Goal: Task Accomplishment & Management: Manage account settings

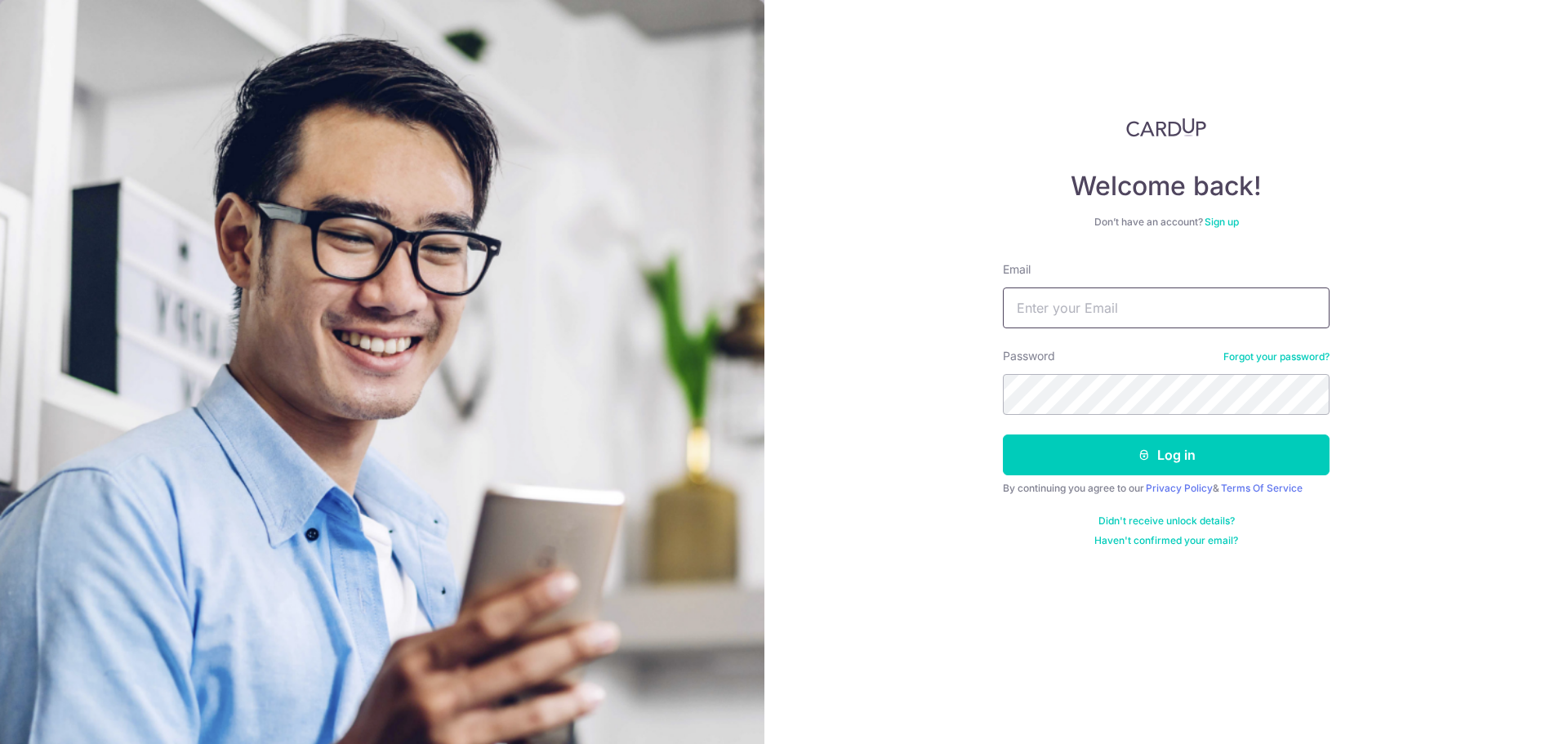
click at [1036, 323] on input "Email" at bounding box center [1166, 309] width 326 height 41
type input "[EMAIL_ADDRESS][DOMAIN_NAME]"
click at [1145, 457] on icon "submit" at bounding box center [1144, 454] width 13 height 13
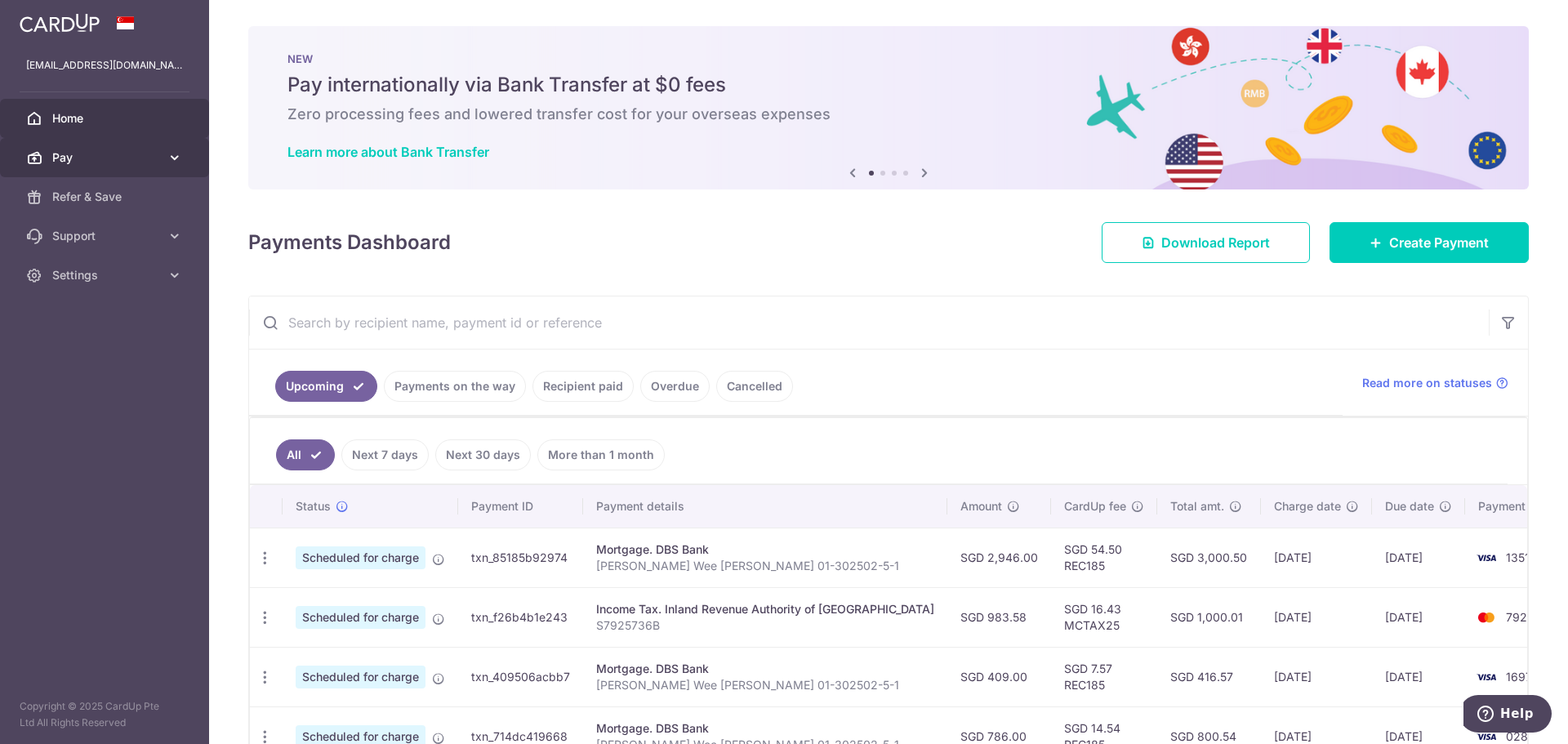
click at [78, 147] on link "Pay" at bounding box center [104, 157] width 209 height 39
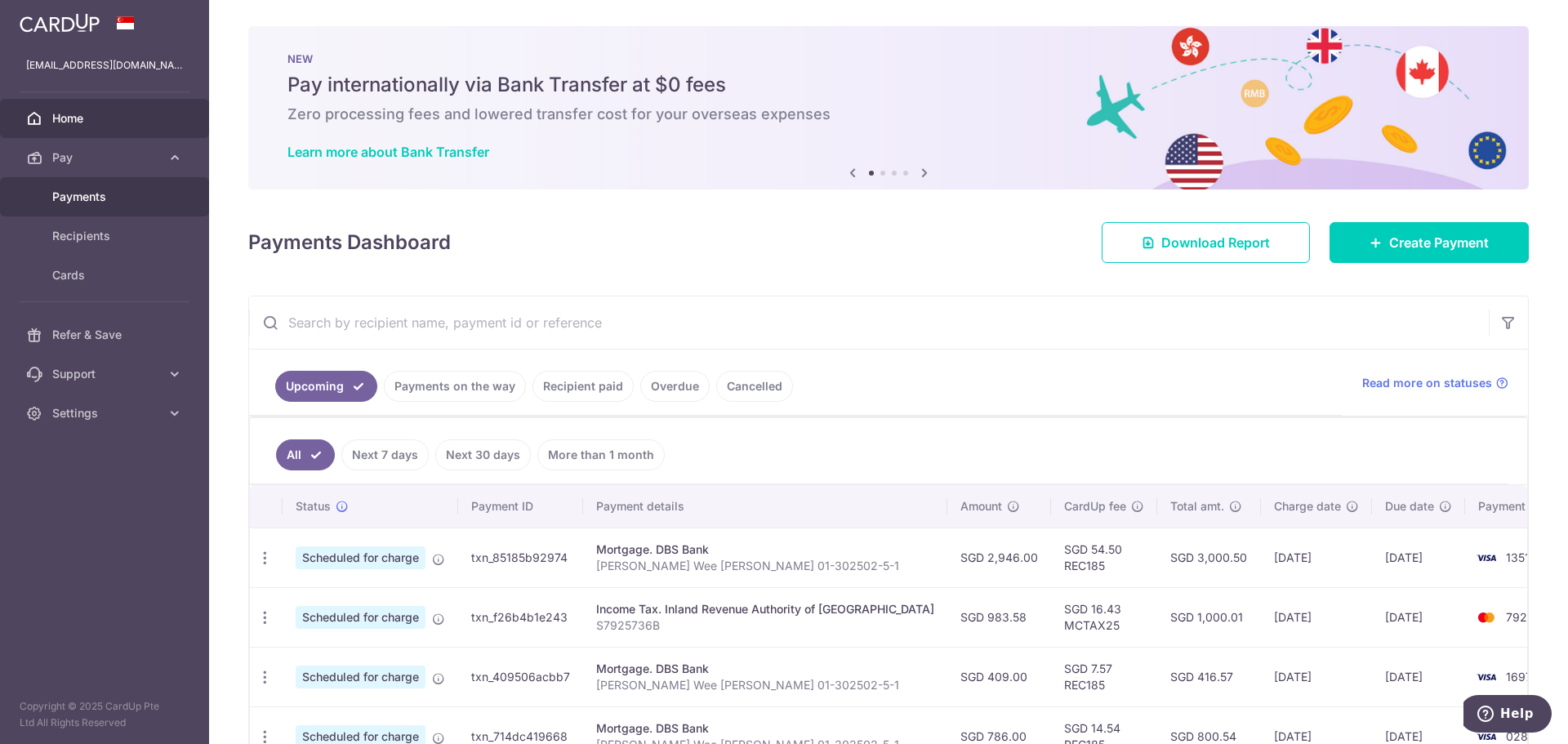
click at [79, 188] on link "Payments" at bounding box center [104, 197] width 209 height 39
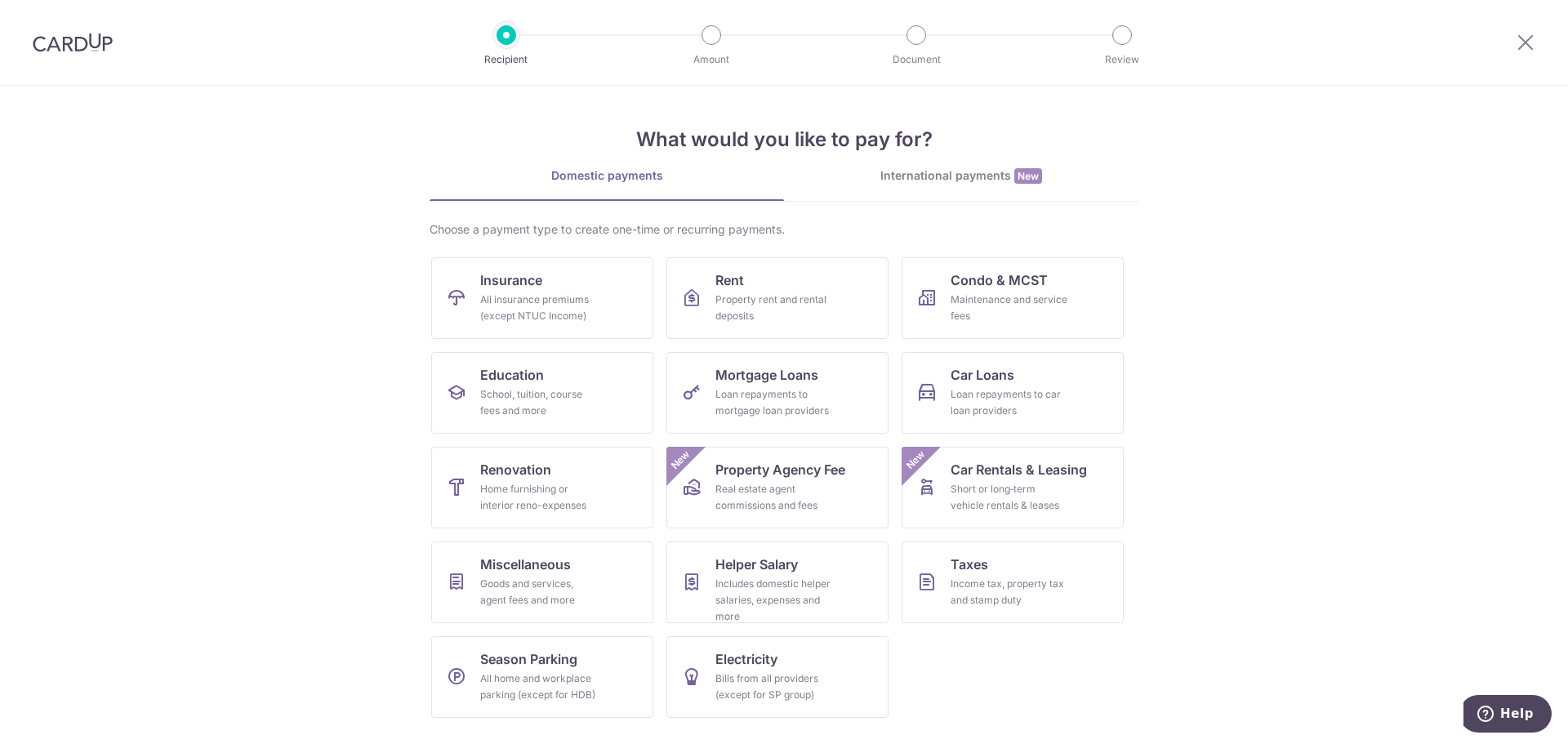
click at [39, 43] on img at bounding box center [72, 42] width 80 height 20
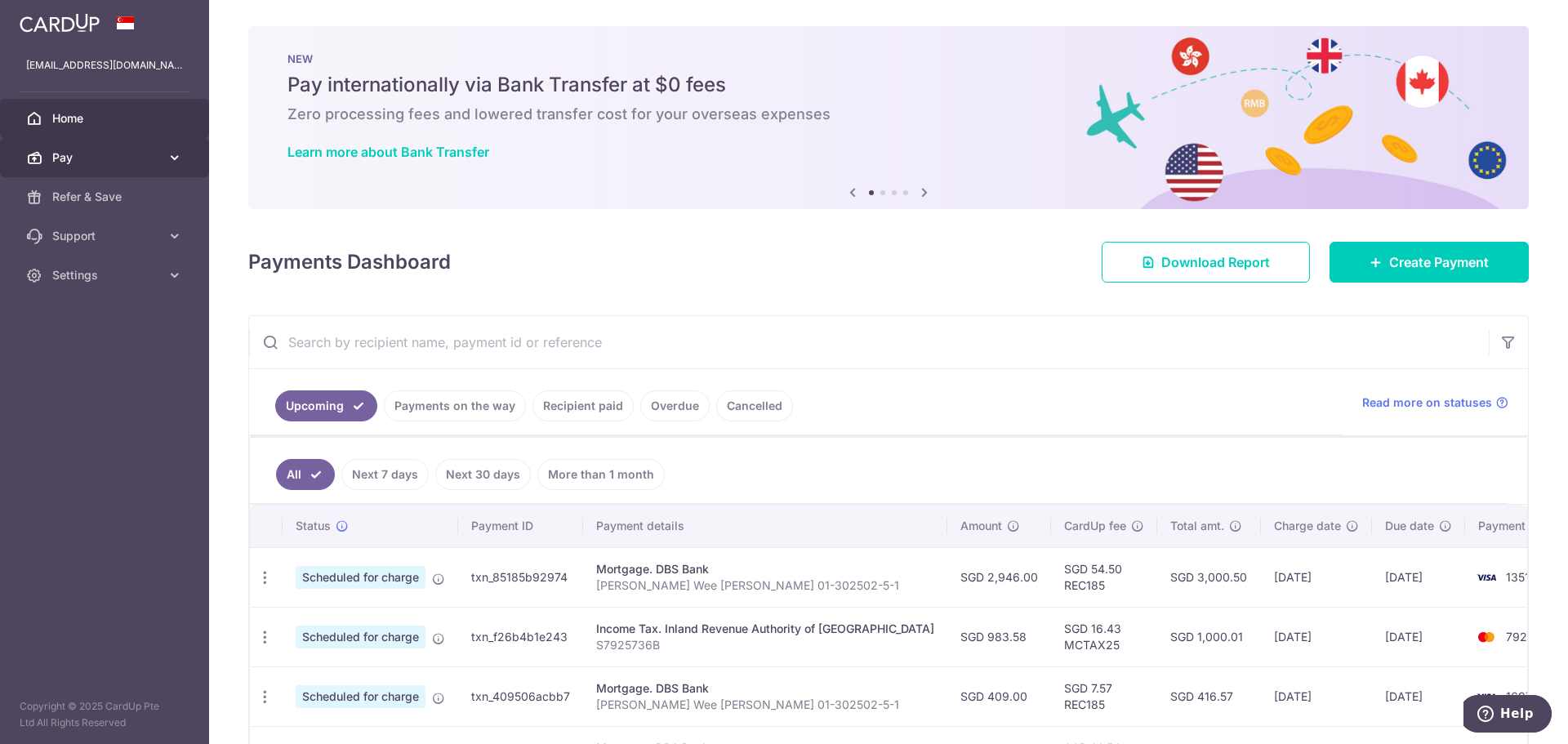
click at [168, 157] on icon at bounding box center [175, 157] width 17 height 17
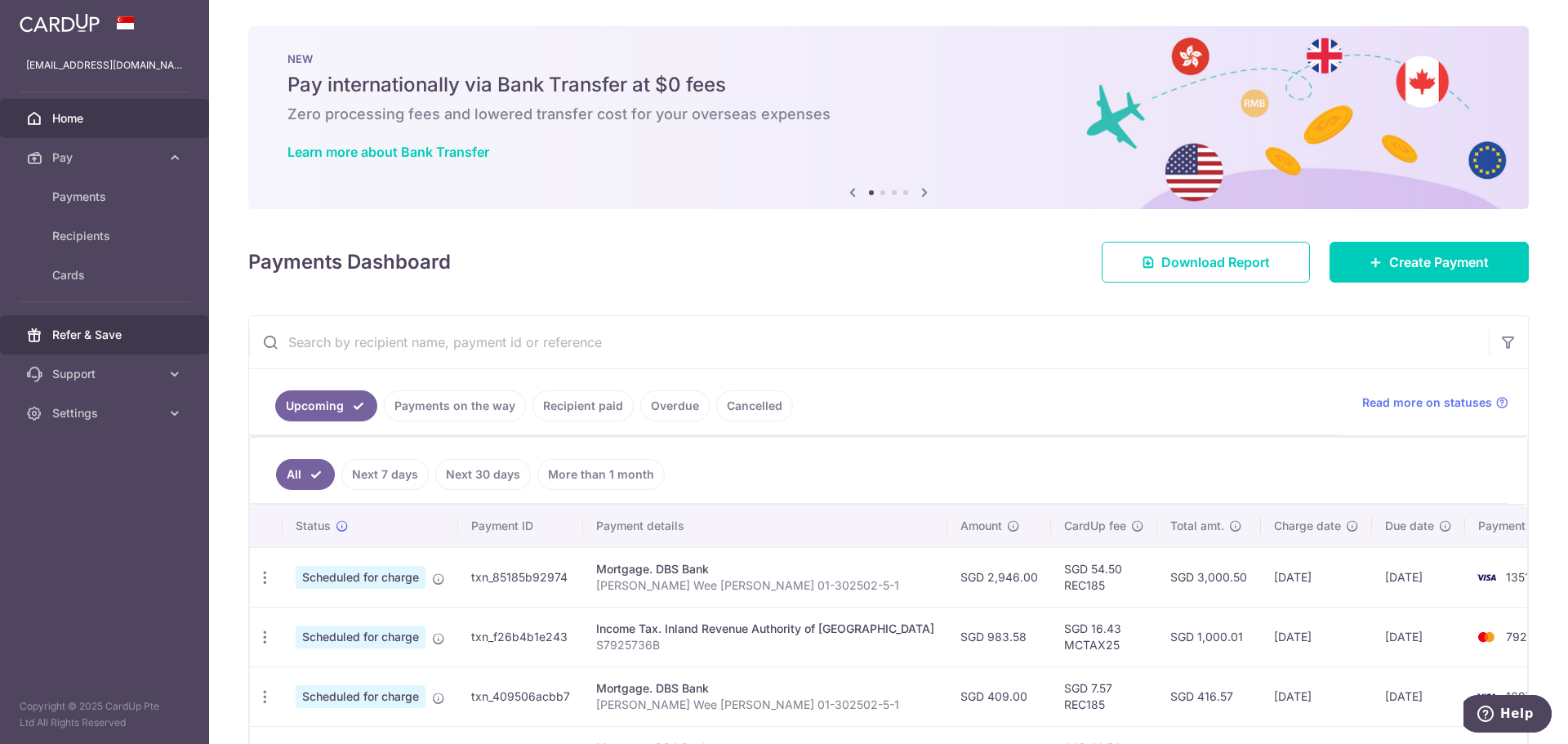
click at [111, 340] on span "Refer & Save" at bounding box center [106, 334] width 108 height 17
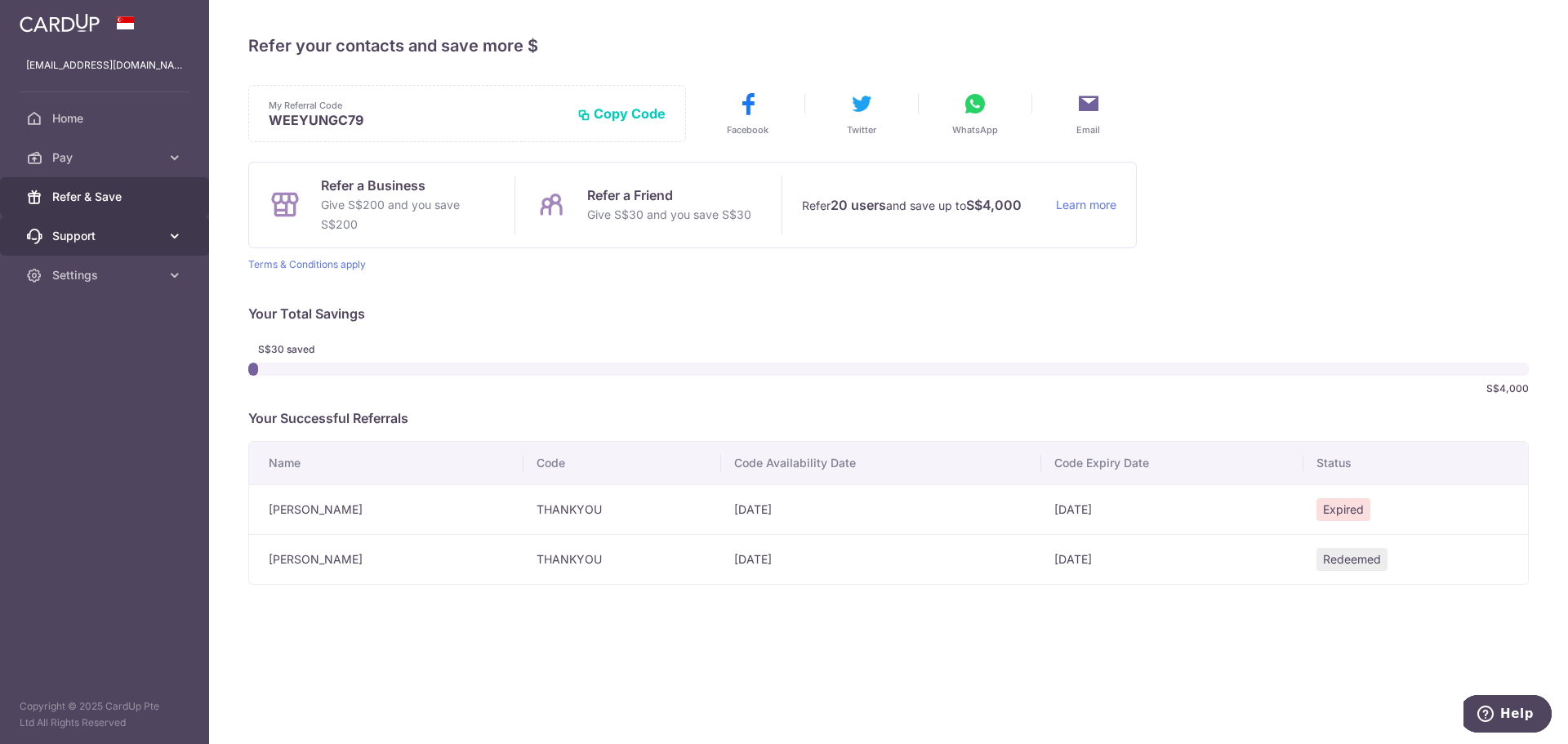
click at [109, 253] on link "Support" at bounding box center [104, 236] width 209 height 39
click at [97, 238] on span "Support" at bounding box center [106, 236] width 108 height 17
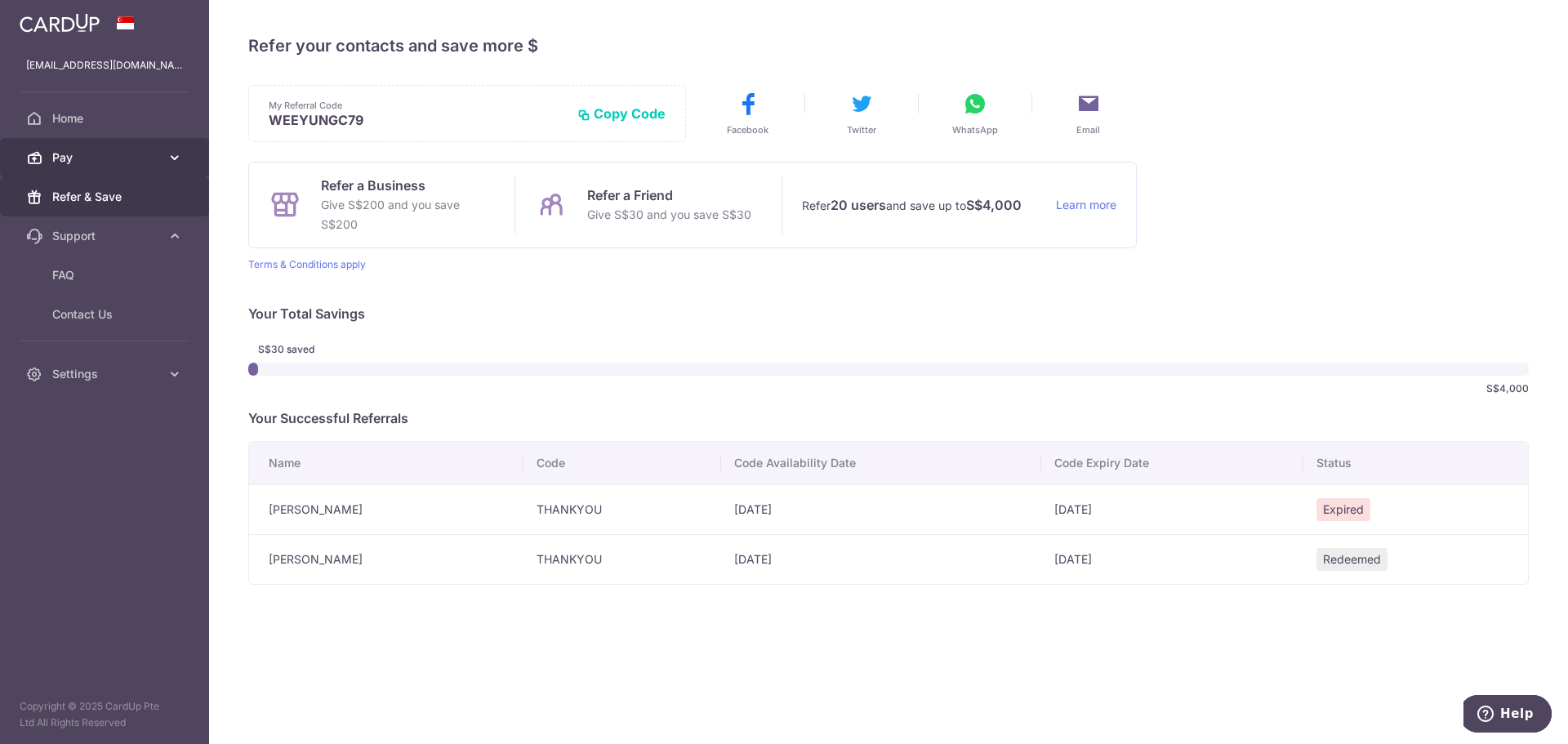
click at [169, 151] on icon at bounding box center [175, 157] width 17 height 17
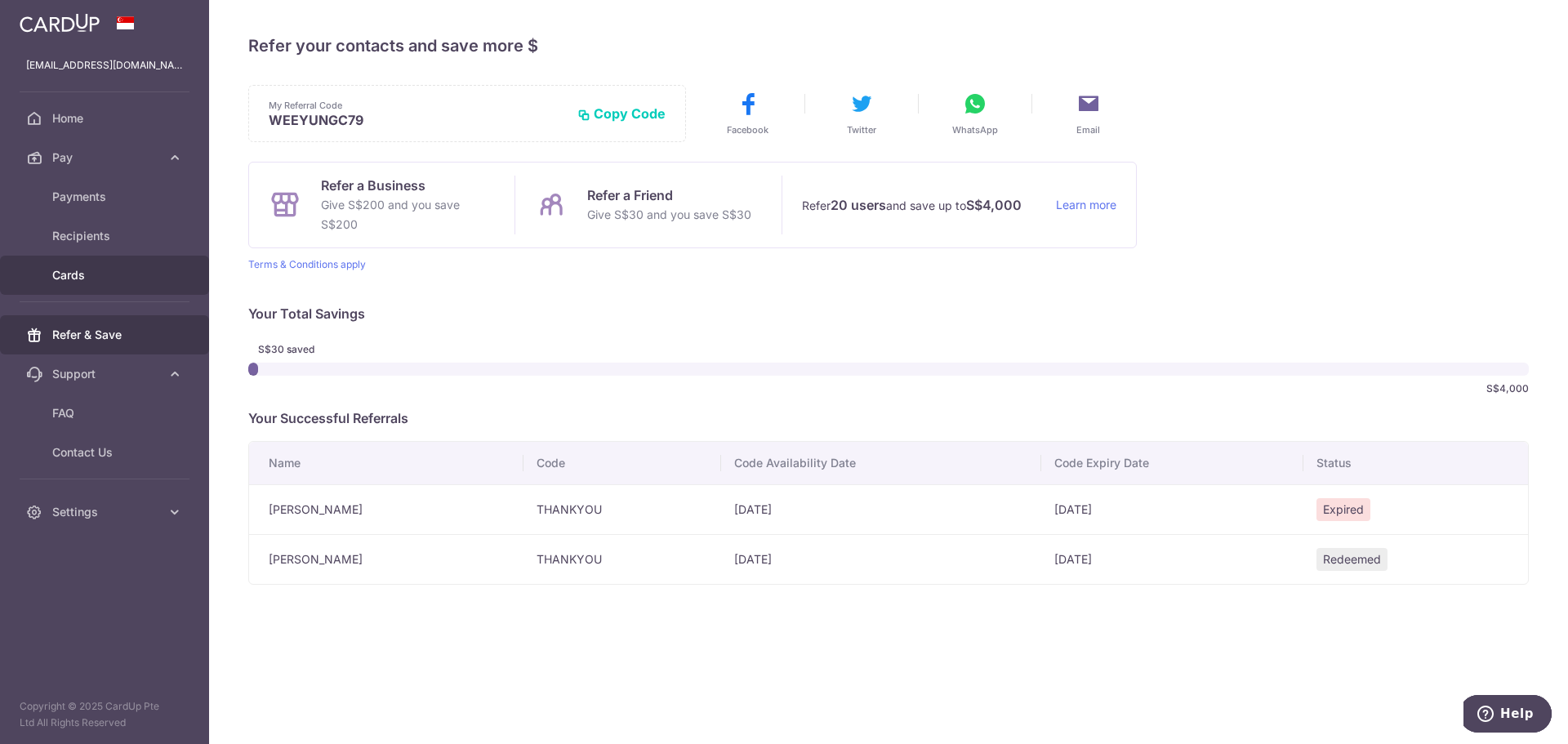
click at [86, 275] on span "Cards" at bounding box center [106, 275] width 108 height 17
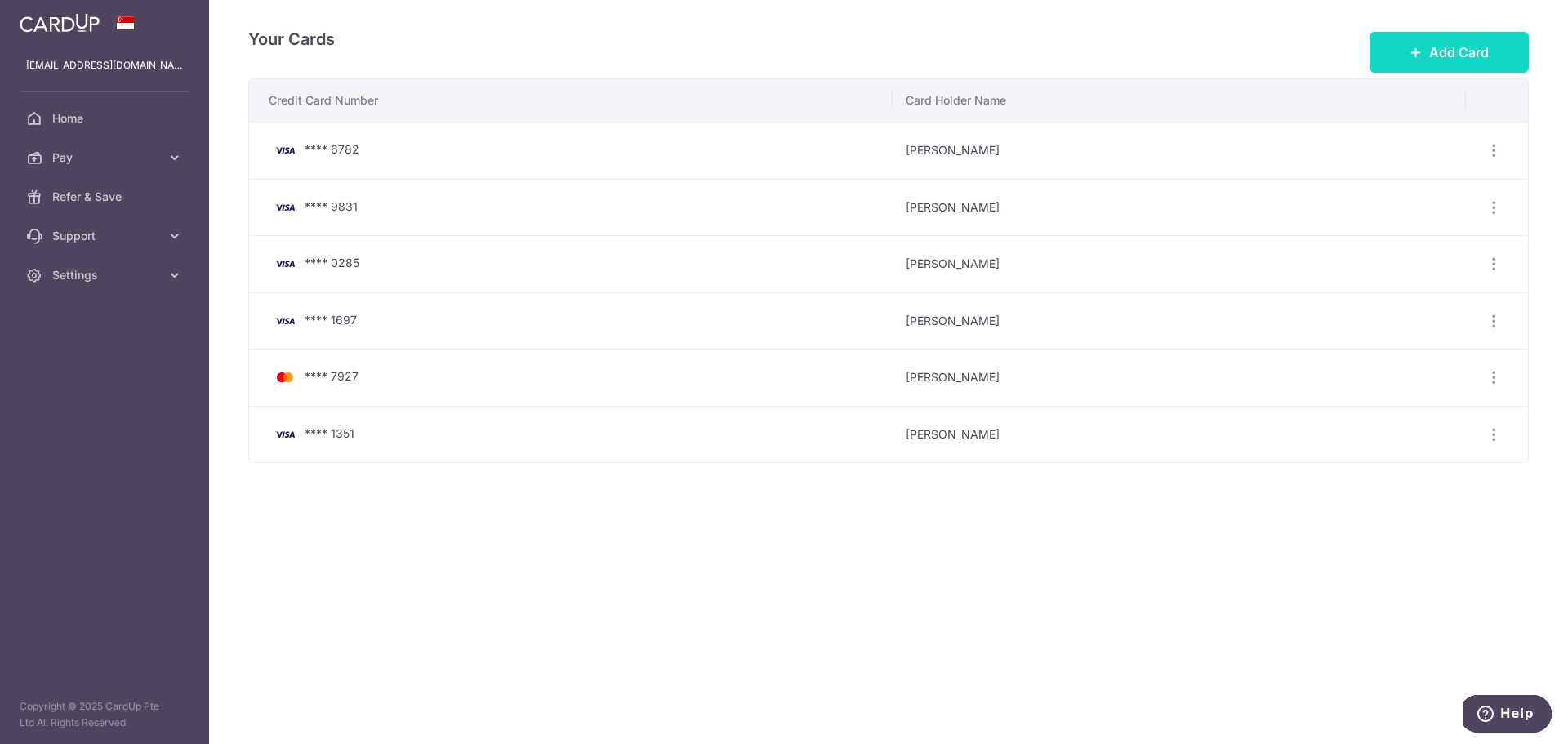
click at [1431, 60] on span "Add Card" at bounding box center [1458, 52] width 60 height 20
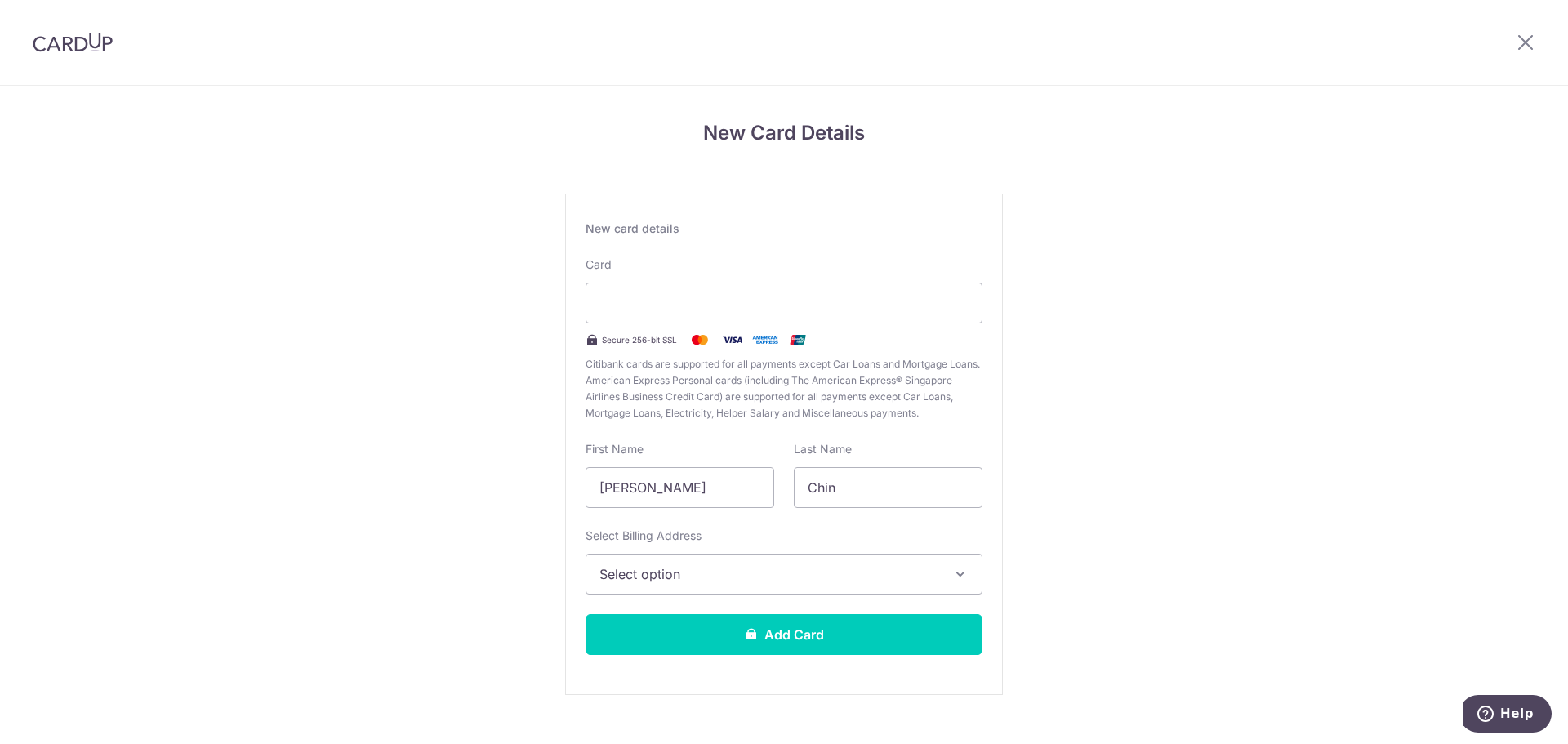
click at [609, 409] on span "Citibank cards are supported for all payments except Car Loans and Mortgage Loa…" at bounding box center [784, 388] width 397 height 65
click at [688, 583] on span "Select option" at bounding box center [769, 574] width 340 height 20
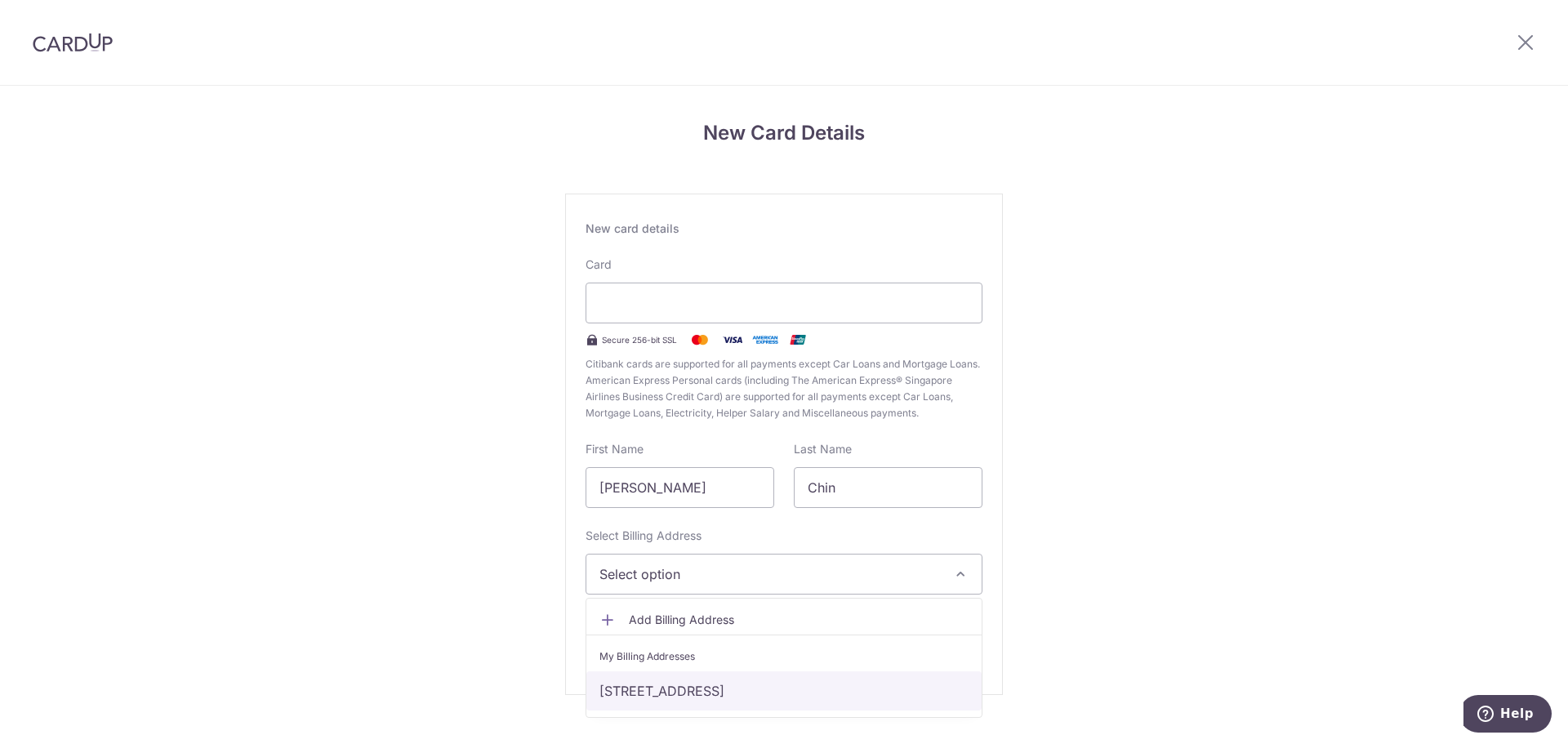
click at [754, 692] on link "1189 Upper Serangoon Road, Midtown Residences,, #06-15, Singapore, Singapore, S…" at bounding box center [784, 691] width 395 height 39
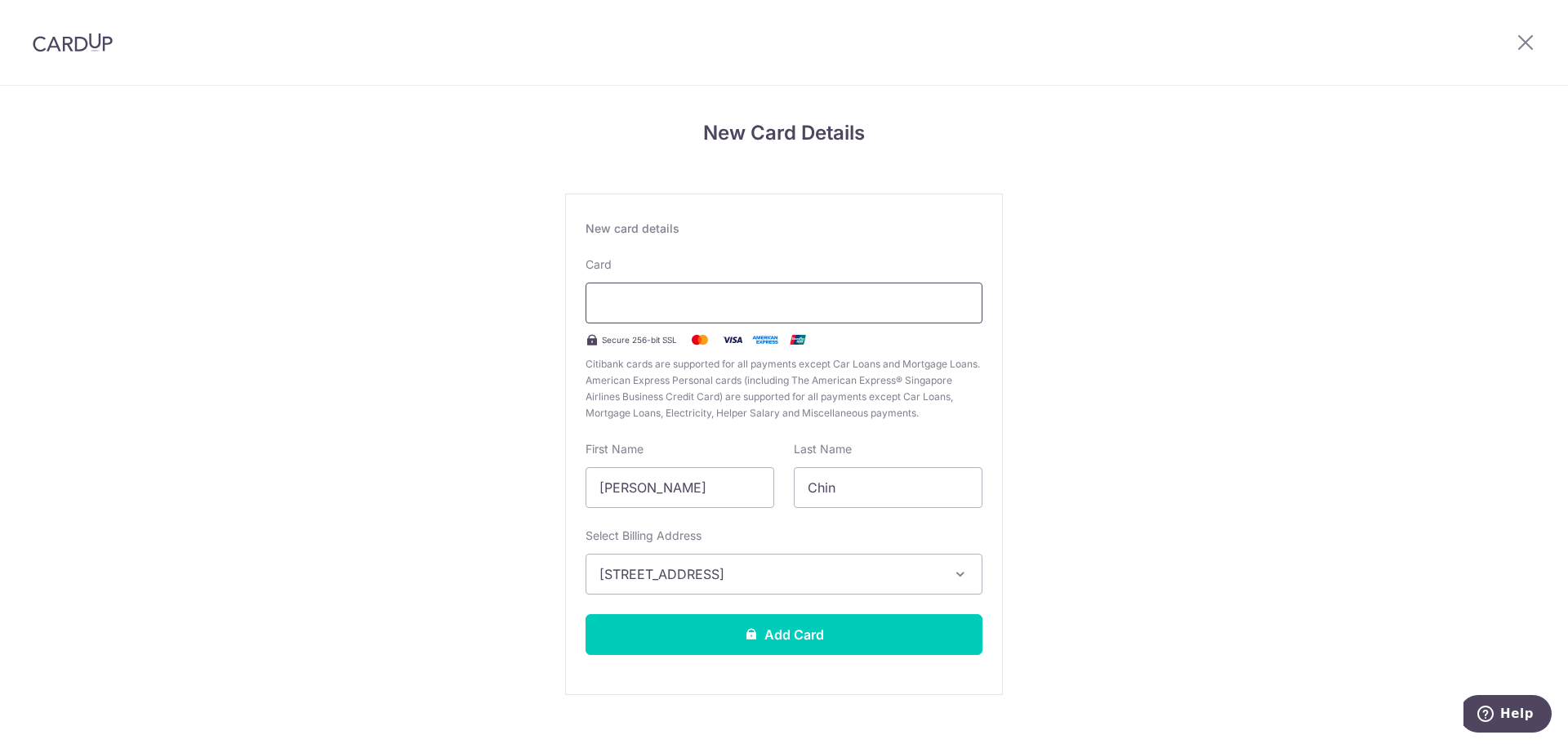
click at [302, 4] on div "New Card Details New card details Card Secure 256-bit SSL Citibank cards are su…" at bounding box center [784, 372] width 1568 height 744
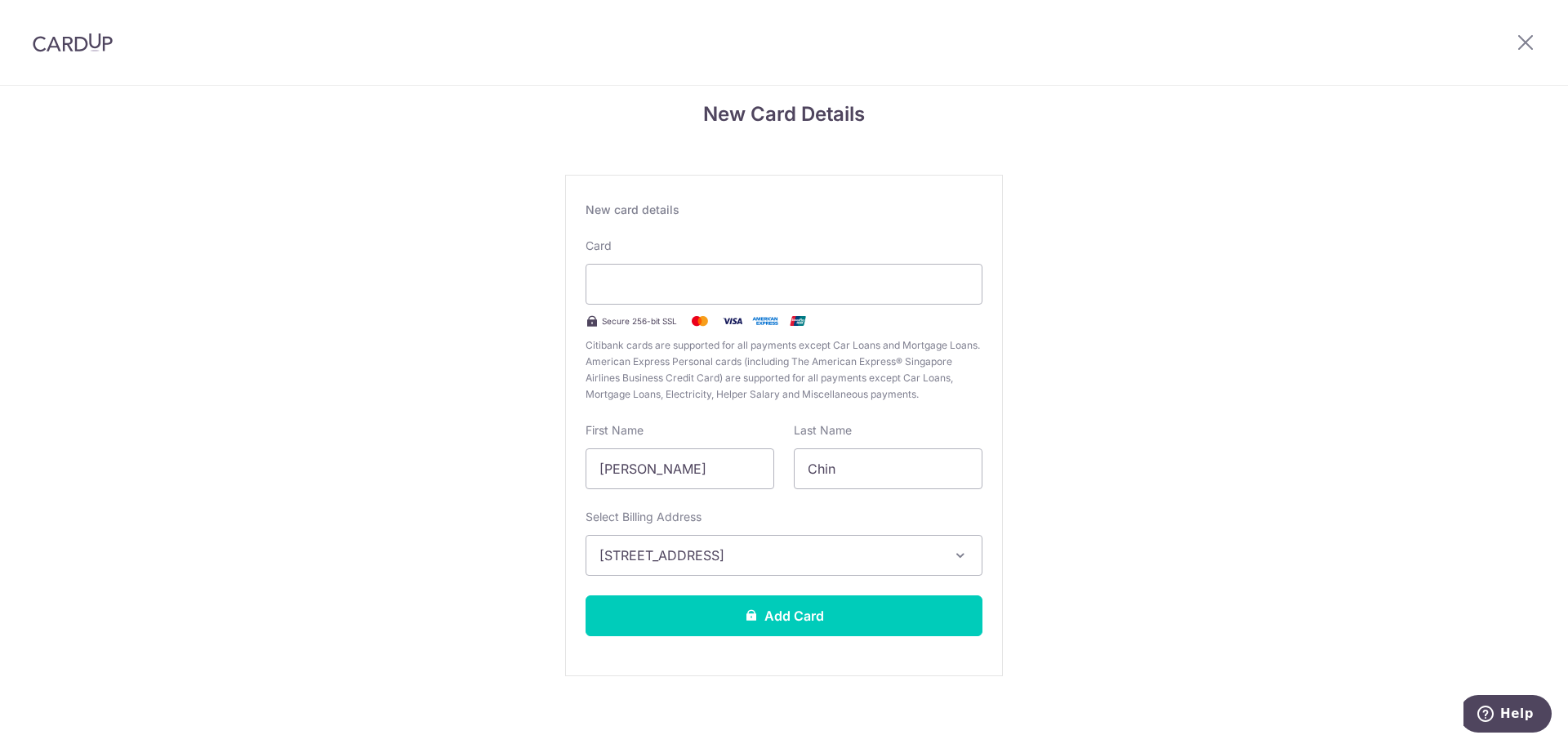
scroll to position [28, 0]
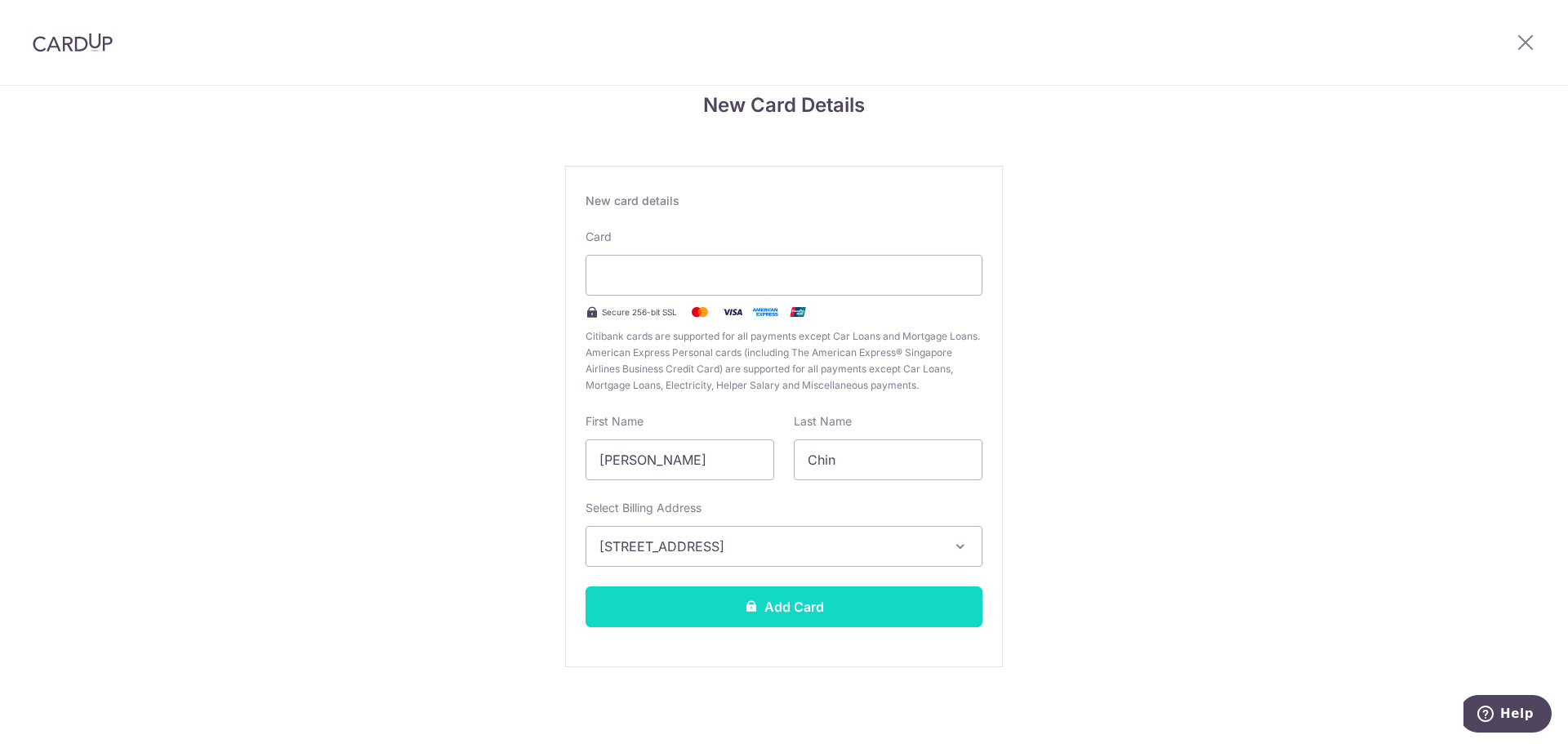
click at [801, 610] on button "Add Card" at bounding box center [784, 607] width 397 height 41
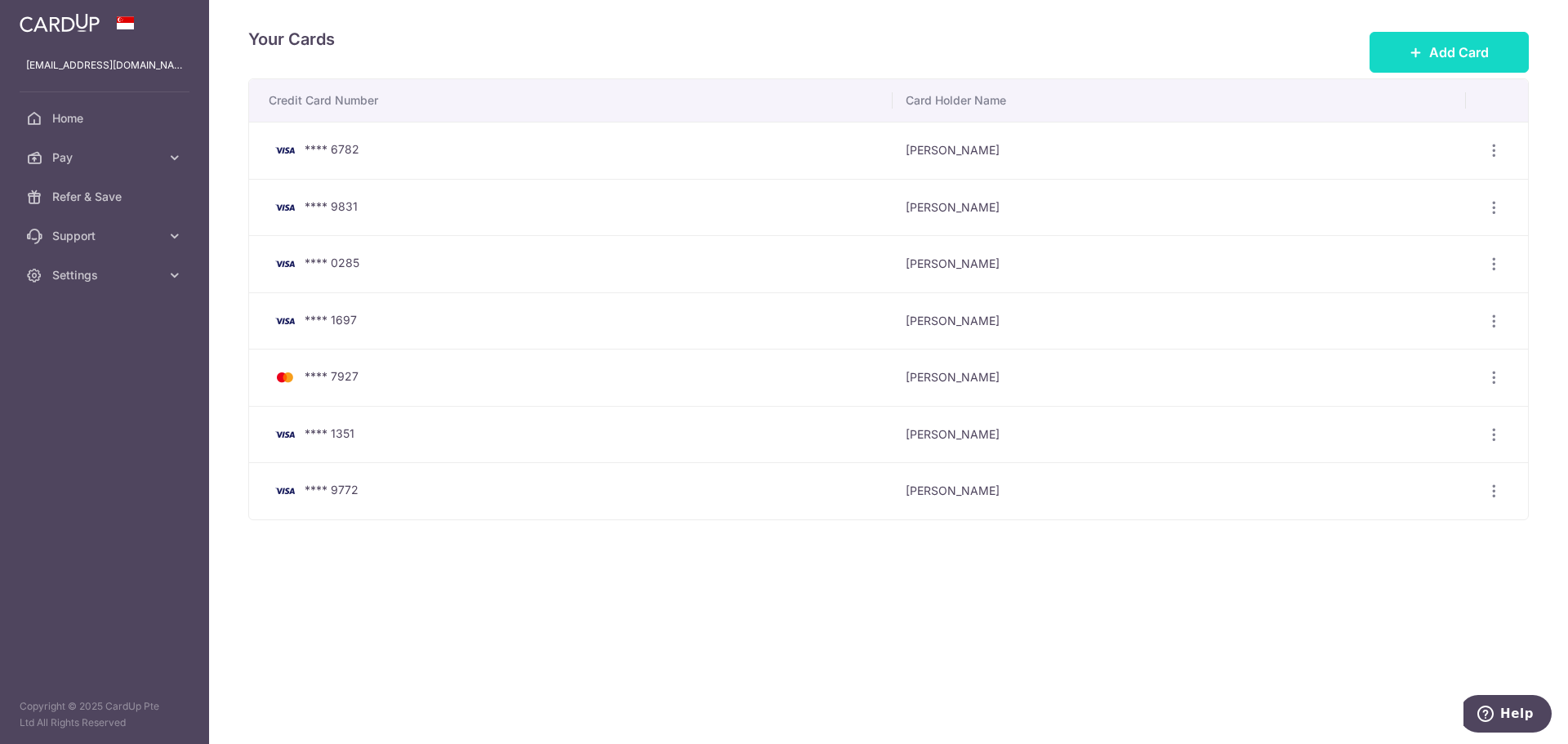
click at [1413, 52] on icon at bounding box center [1415, 52] width 13 height 13
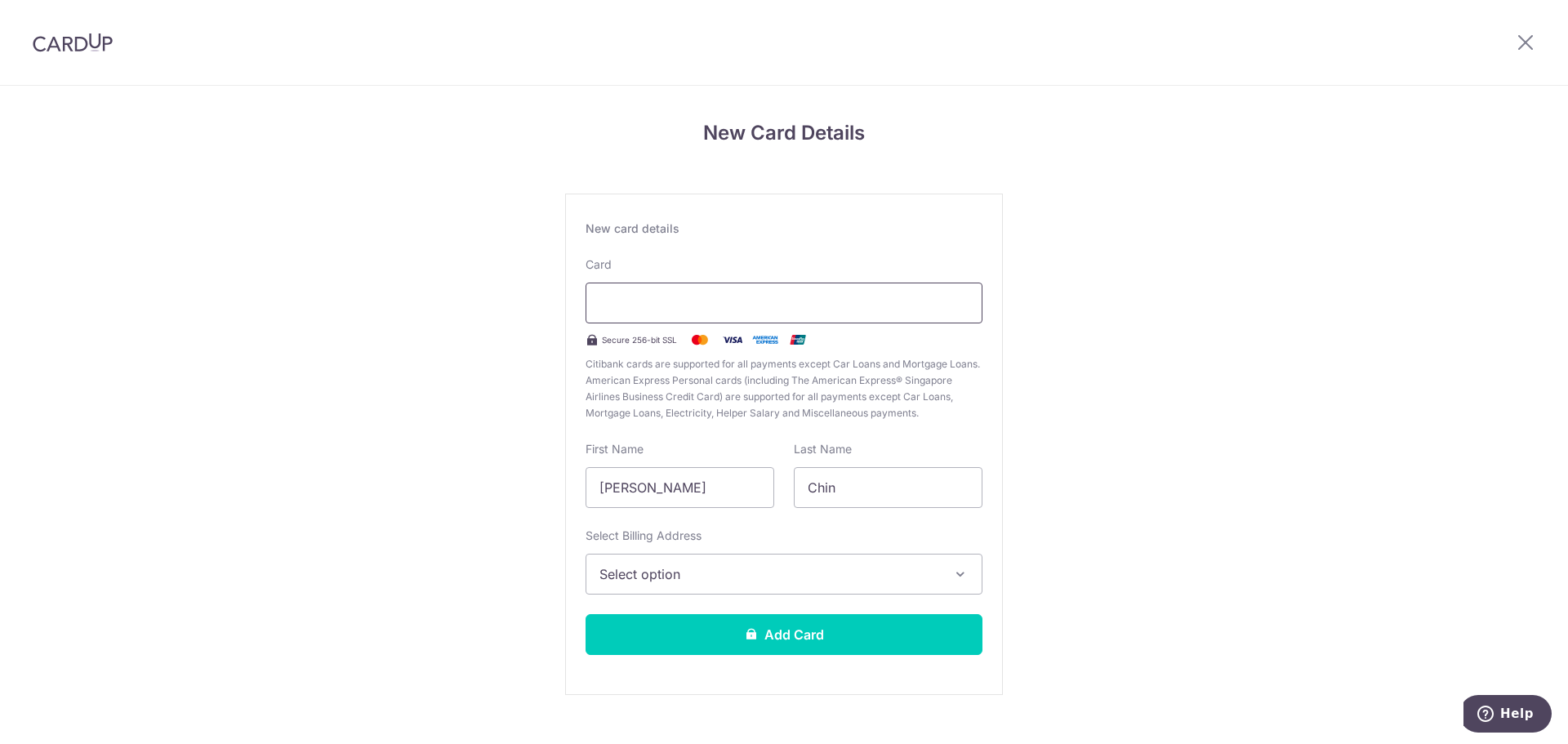
click at [676, 293] on div at bounding box center [784, 304] width 397 height 41
drag, startPoint x: 747, startPoint y: 531, endPoint x: 780, endPoint y: 486, distance: 55.8
click at [761, 504] on div "New card details Card Secure 256-bit SSL Citibank cards are supported for all p…" at bounding box center [783, 444] width 437 height 501
click at [686, 573] on span "Select option" at bounding box center [769, 574] width 340 height 20
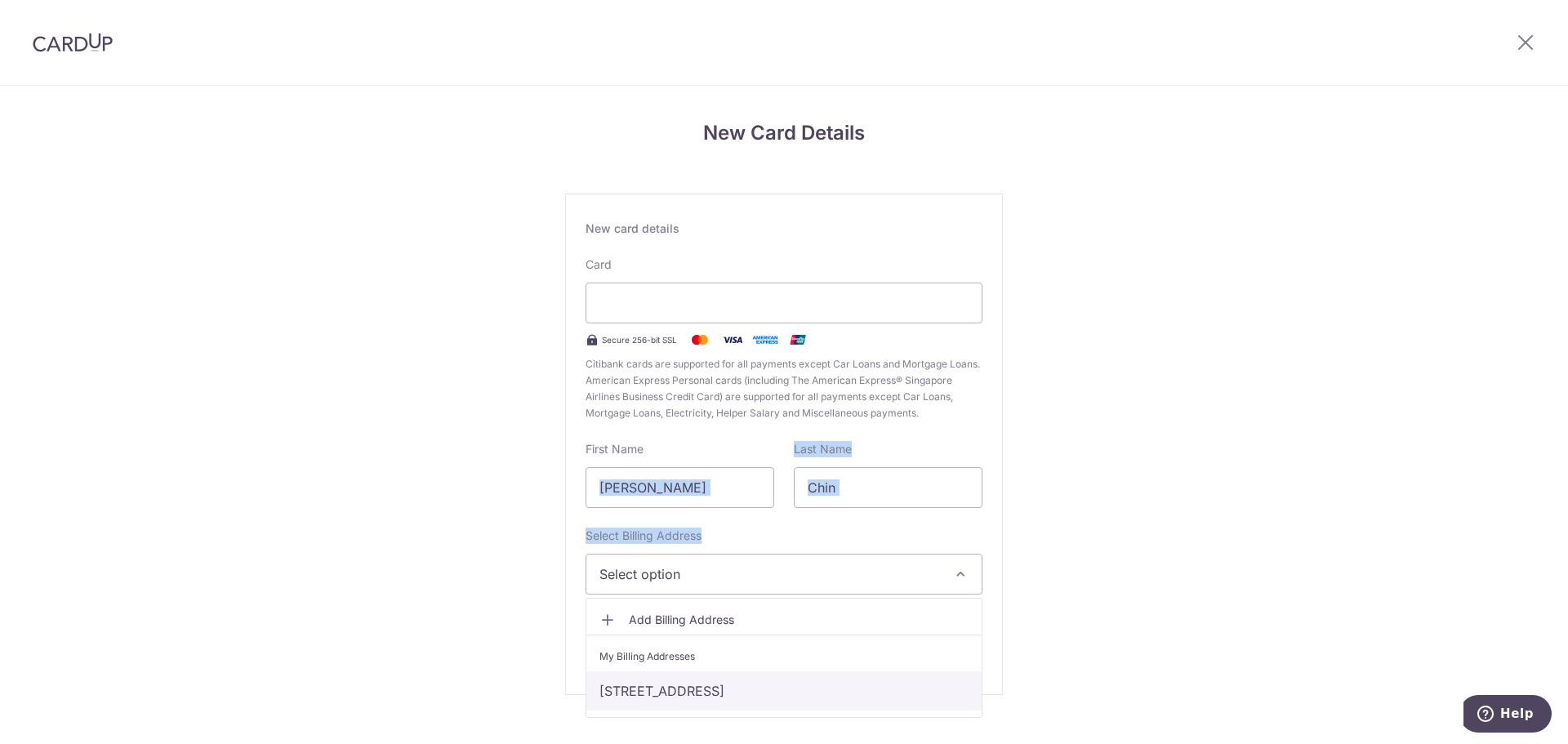
click at [719, 688] on link "[STREET_ADDRESS]" at bounding box center [784, 691] width 395 height 39
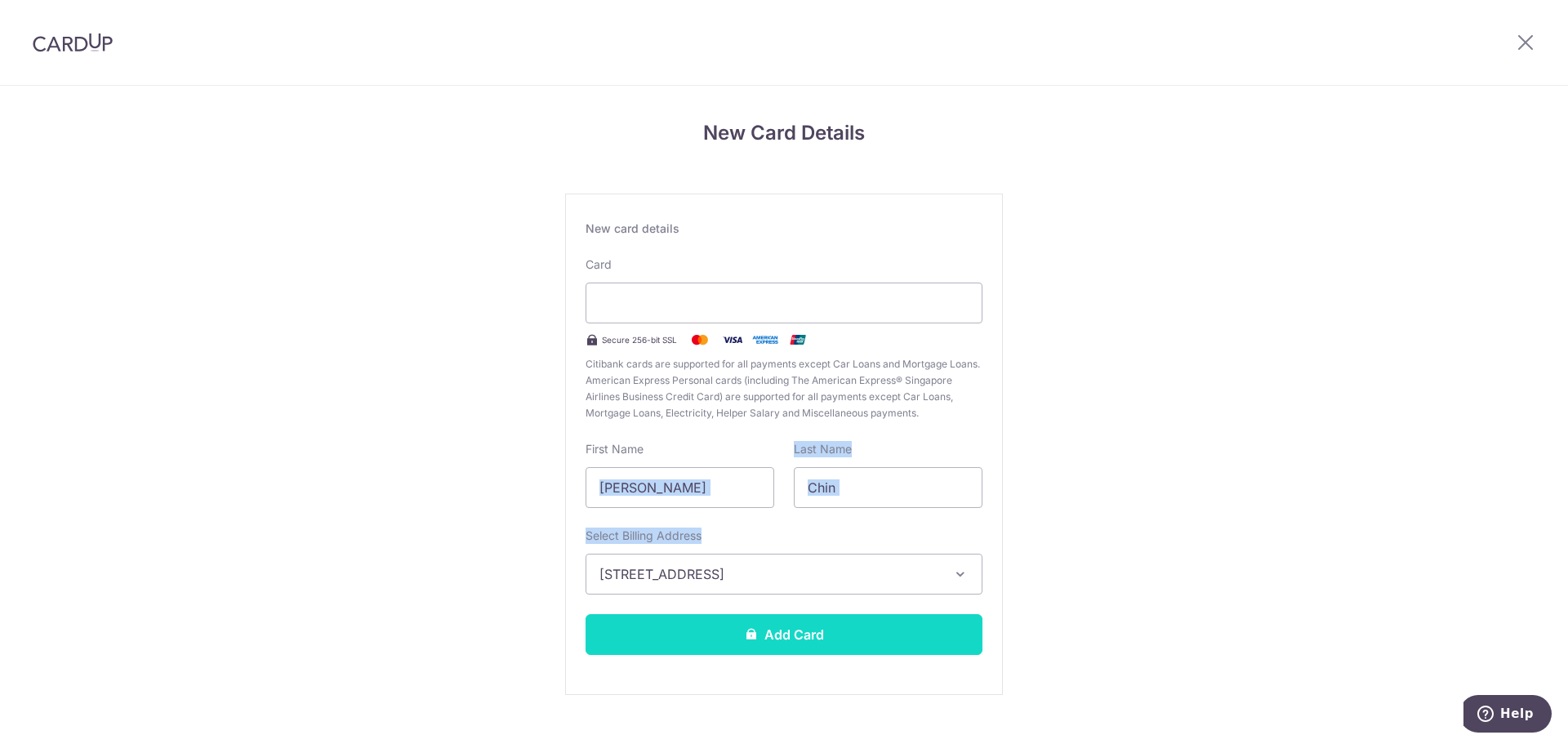
click at [758, 617] on button "Add Card" at bounding box center [784, 635] width 397 height 41
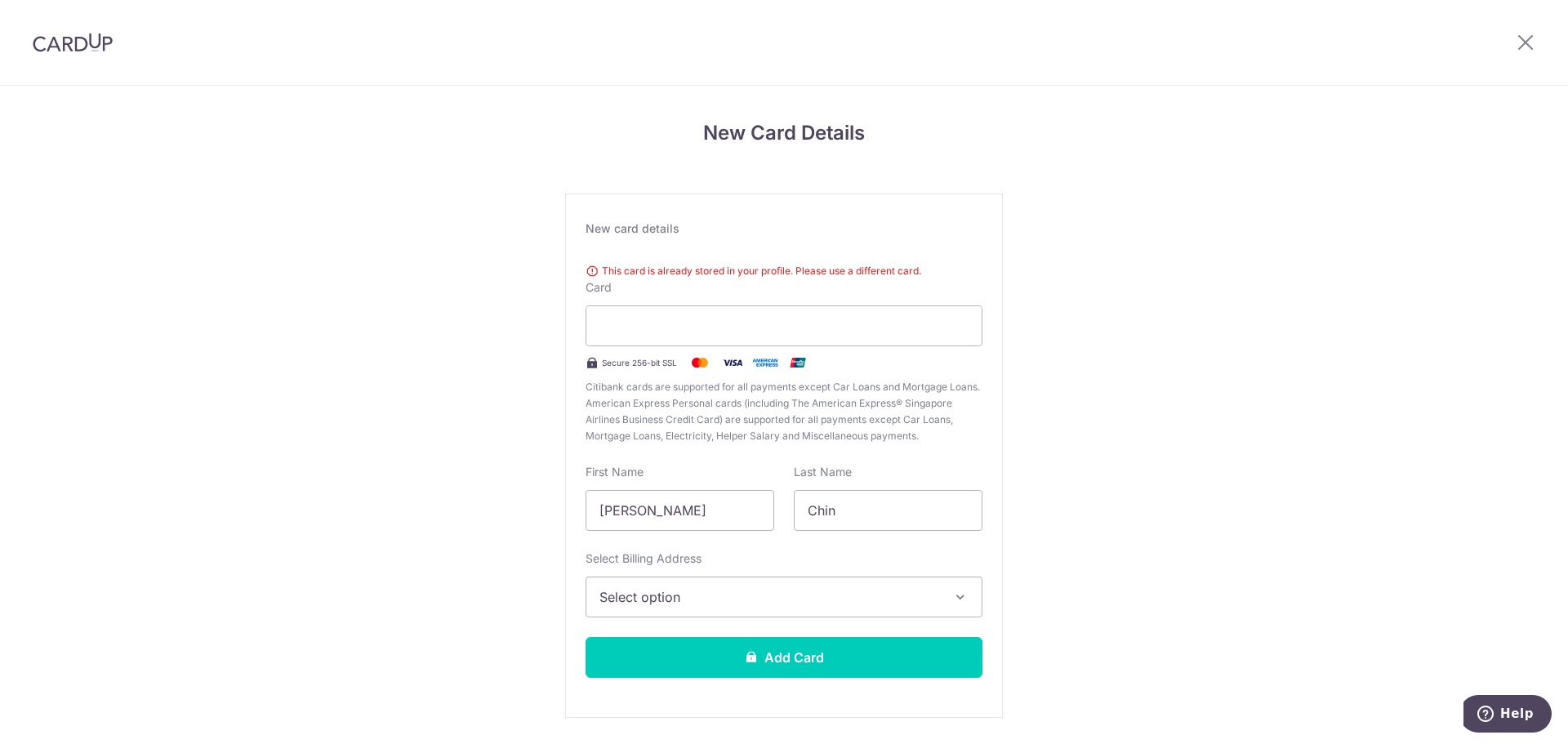
scroll to position [51, 0]
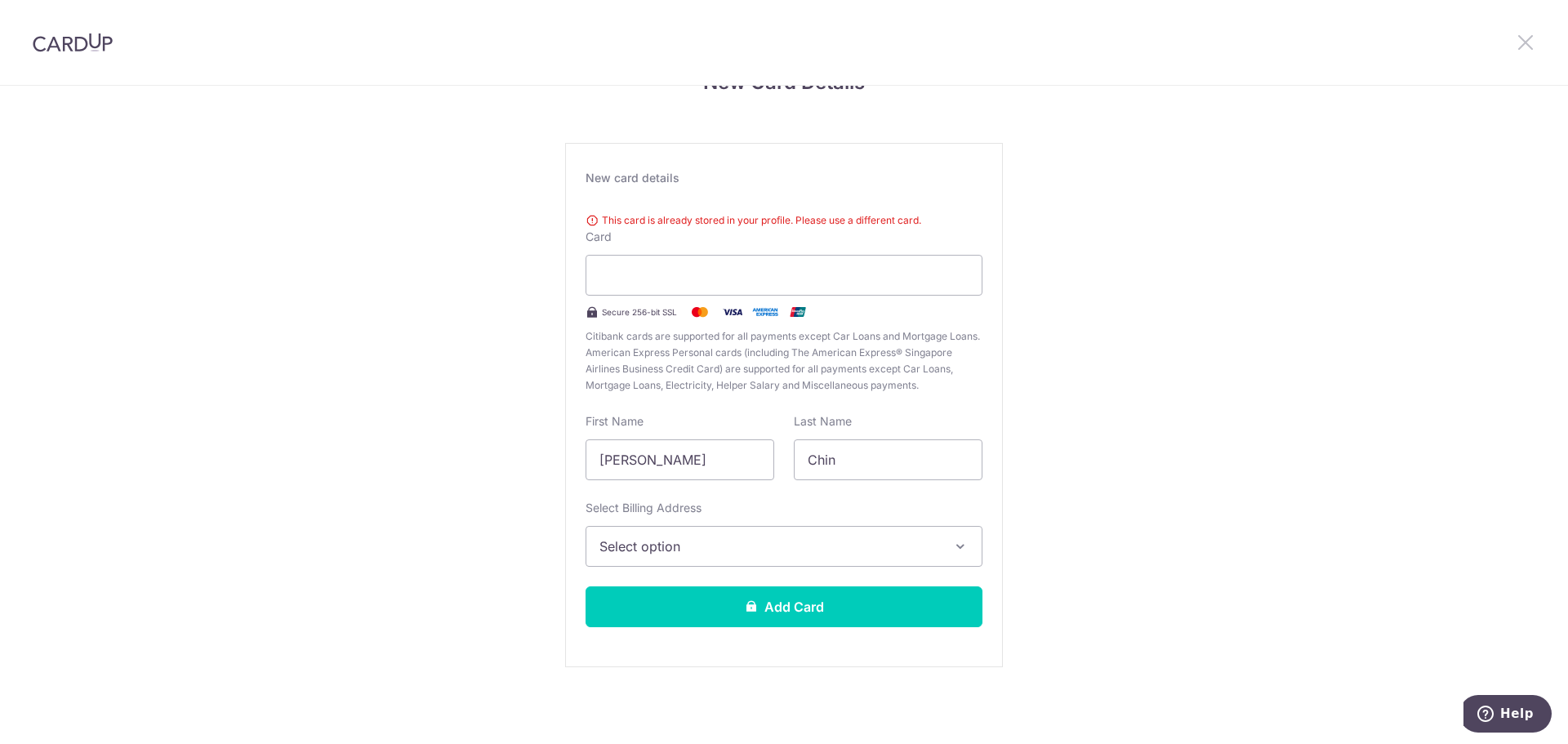
click at [1519, 41] on icon at bounding box center [1525, 41] width 20 height 21
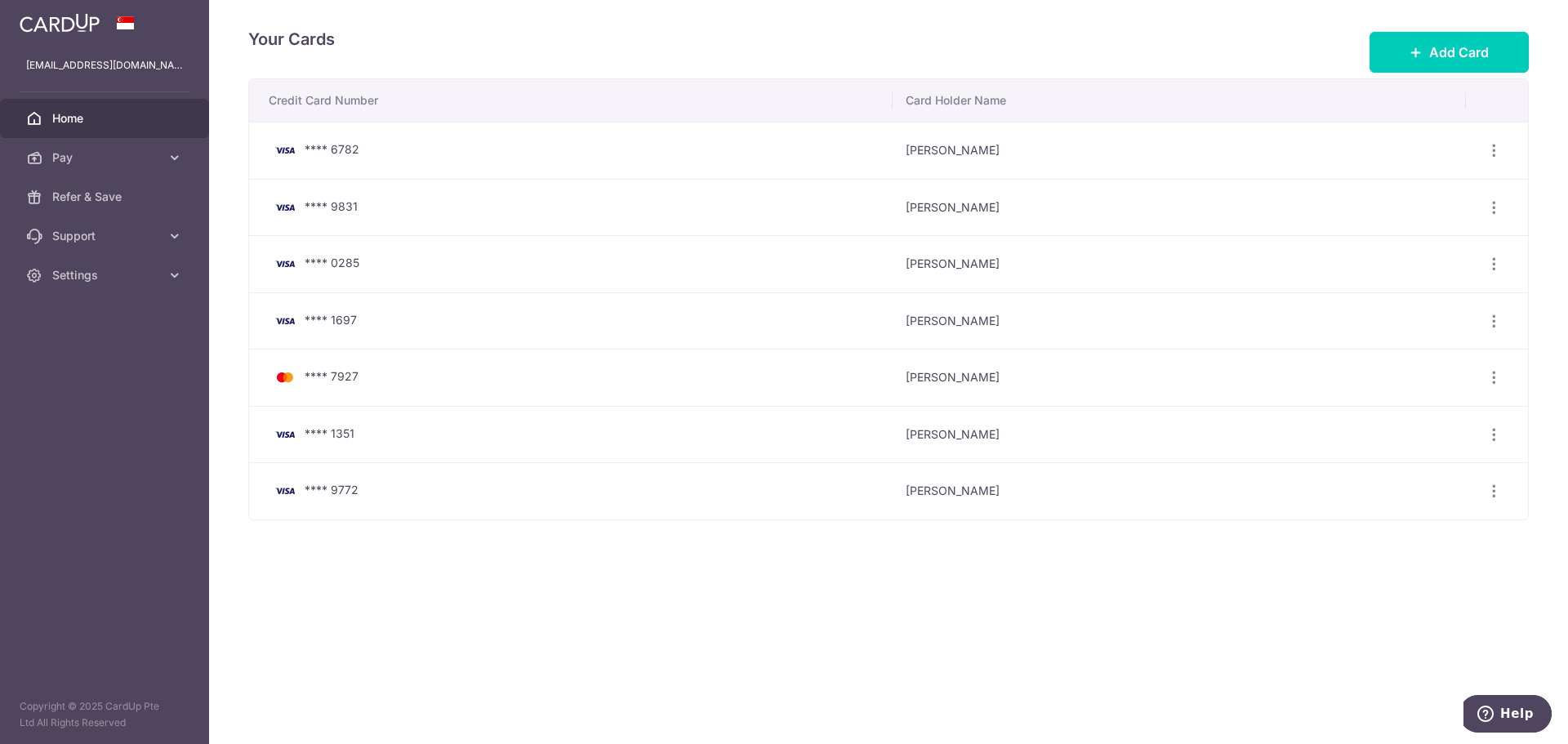
click at [67, 123] on span "Home" at bounding box center [106, 118] width 108 height 17
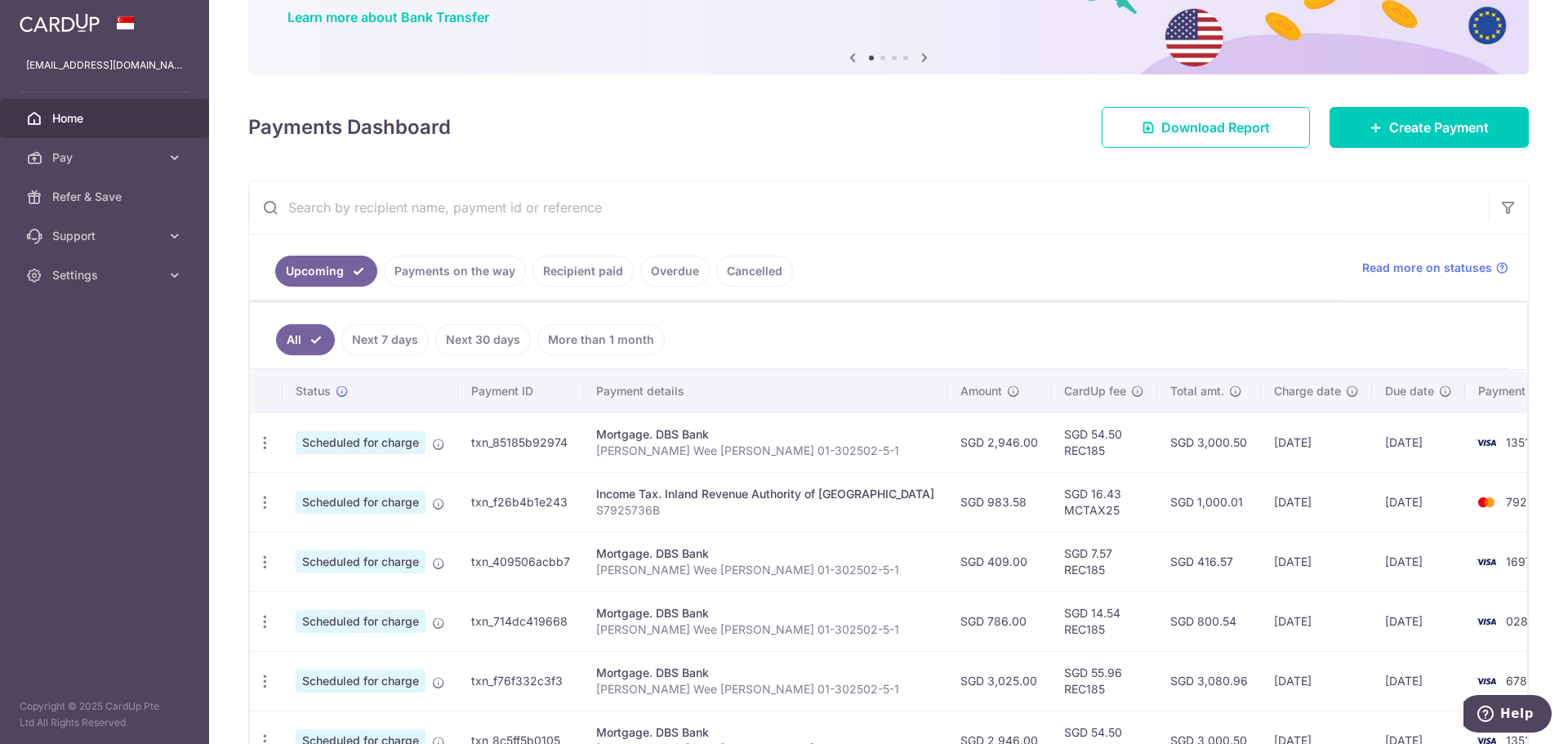
scroll to position [326, 0]
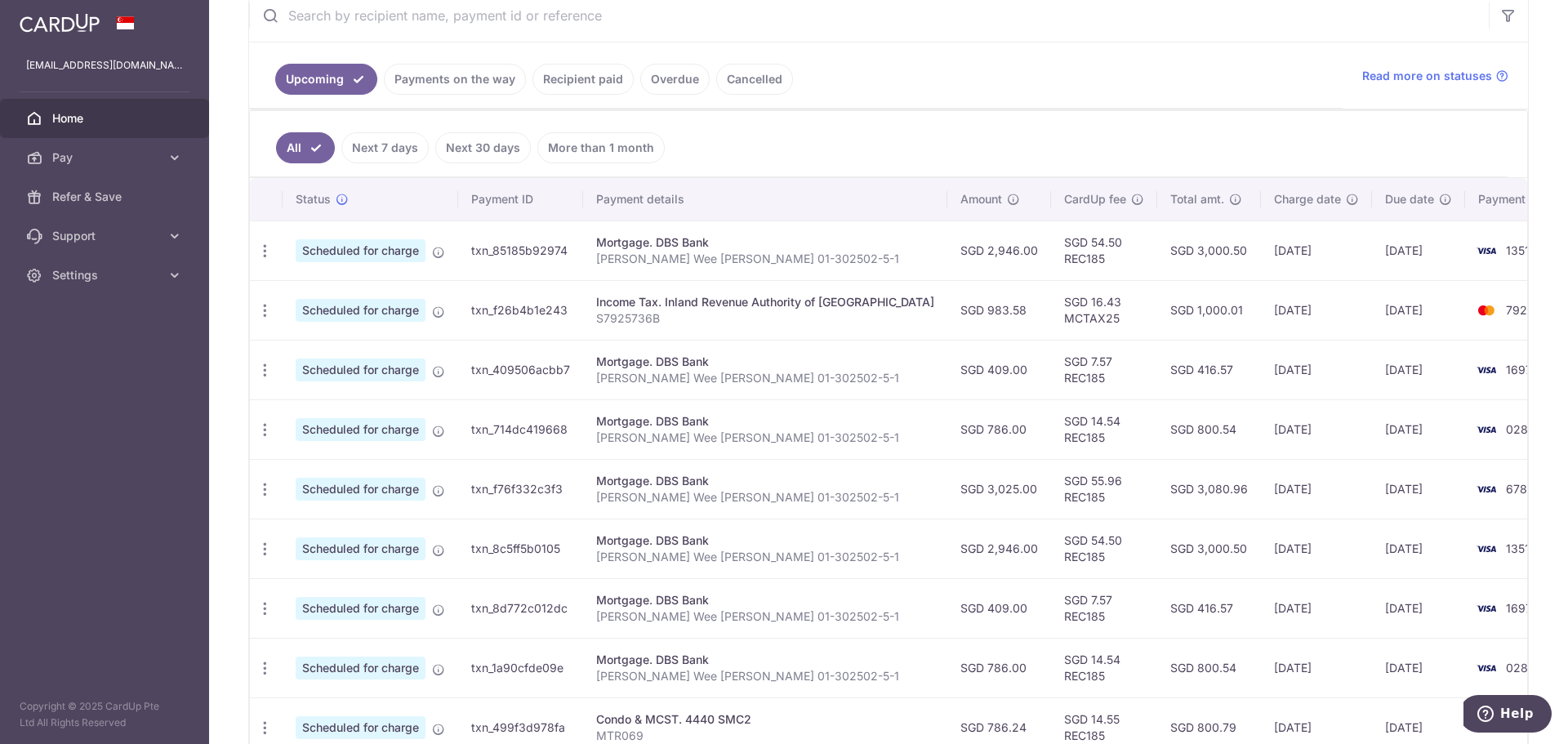
drag, startPoint x: 62, startPoint y: 490, endPoint x: 177, endPoint y: 490, distance: 115.0
click at [62, 490] on aside "totalrvd@hotmail.com Home Pay Payments Recipients Cards Refer & Save Support FA…" at bounding box center [104, 372] width 209 height 744
drag, startPoint x: 35, startPoint y: 317, endPoint x: 70, endPoint y: 318, distance: 35.0
click at [36, 317] on aside "totalrvd@hotmail.com Home Pay Payments Recipients Cards Refer & Save Support FA…" at bounding box center [104, 372] width 209 height 744
